Goal: Navigation & Orientation: Understand site structure

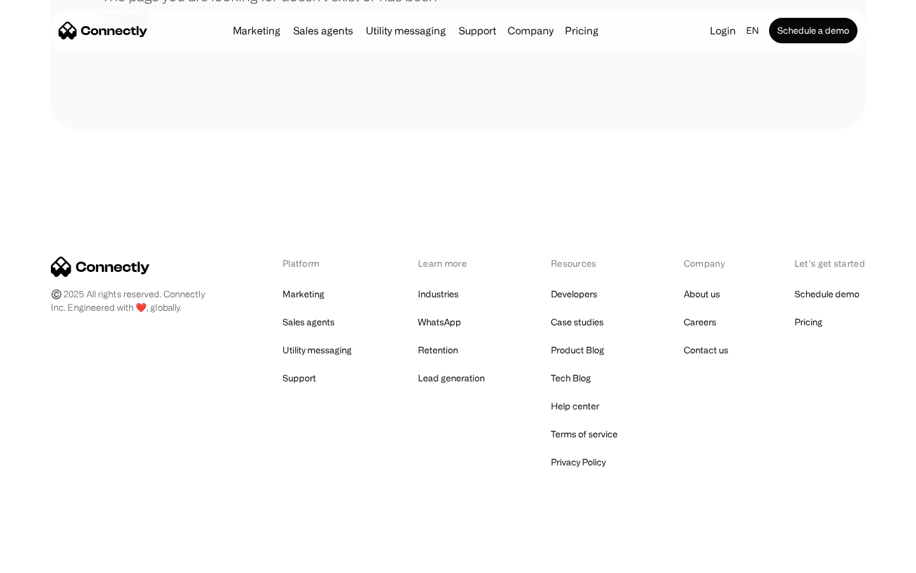
scroll to position [232, 0]
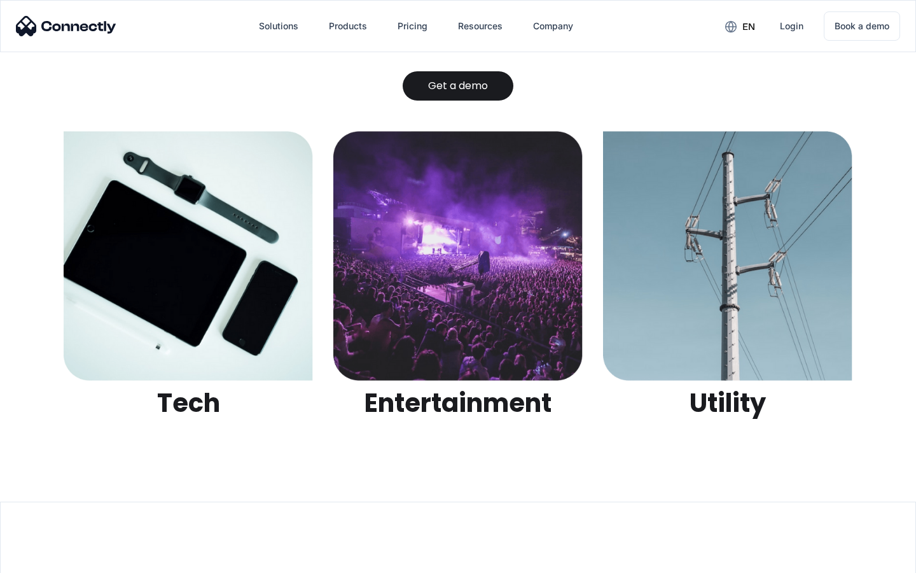
scroll to position [4015, 0]
